Goal: Task Accomplishment & Management: Manage account settings

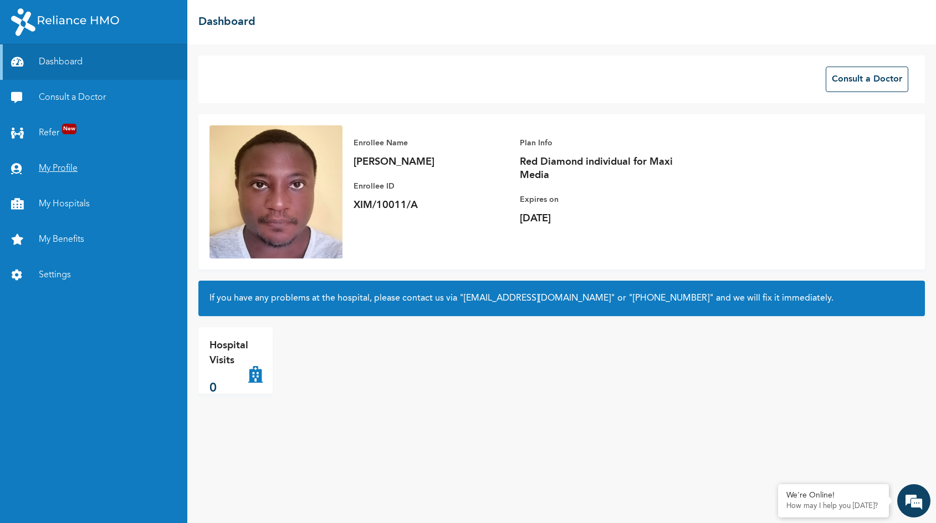
click at [75, 166] on link "My Profile" at bounding box center [93, 168] width 187 height 35
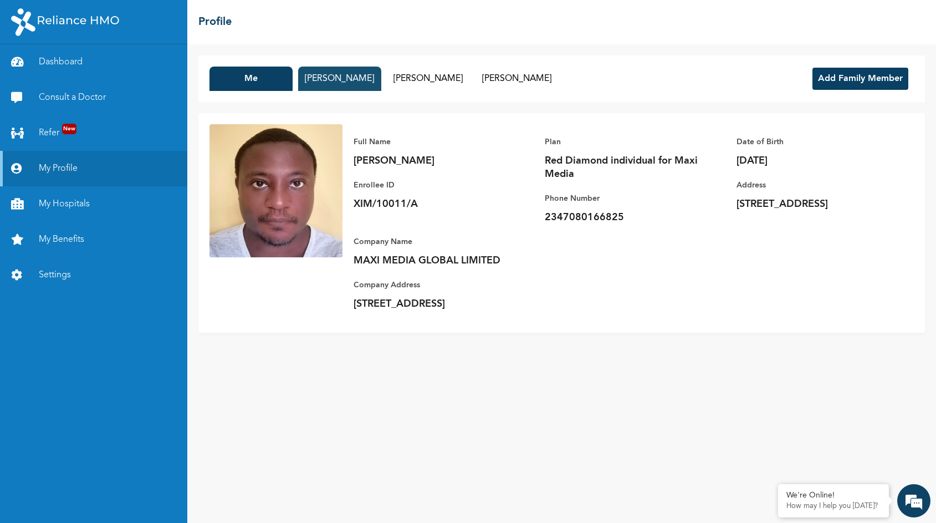
click at [342, 84] on button "Lydia Akintola" at bounding box center [339, 79] width 83 height 24
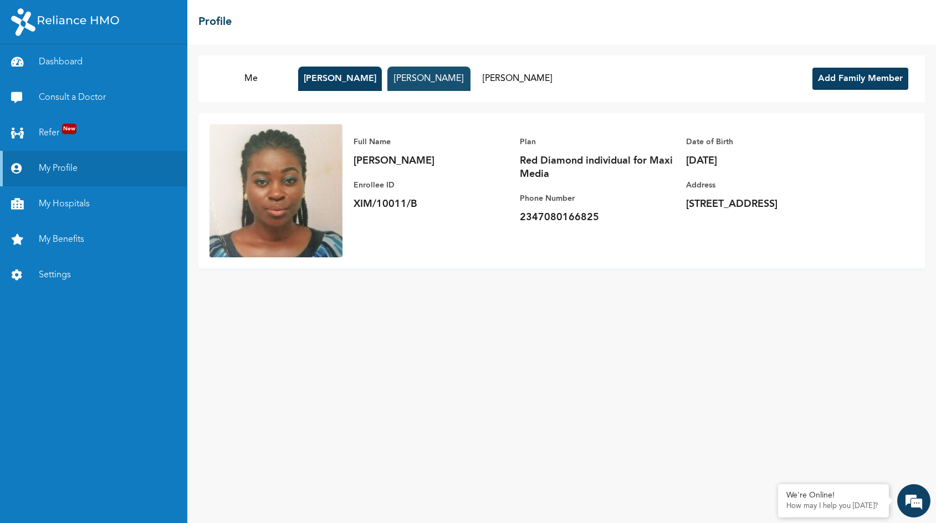
click at [414, 82] on button "Derinsola Akintola" at bounding box center [429, 79] width 83 height 24
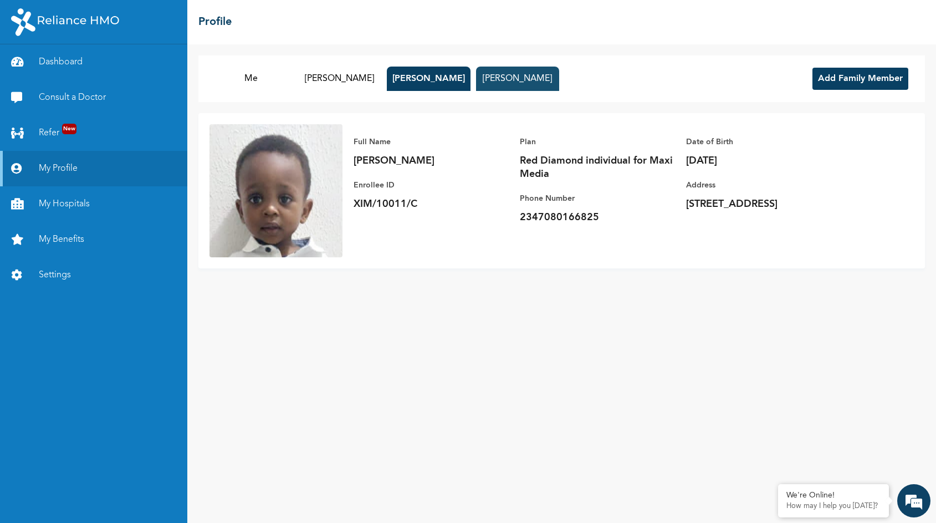
click at [497, 67] on button "Akintola Oluwatoni" at bounding box center [517, 79] width 83 height 24
